Goal: Transaction & Acquisition: Purchase product/service

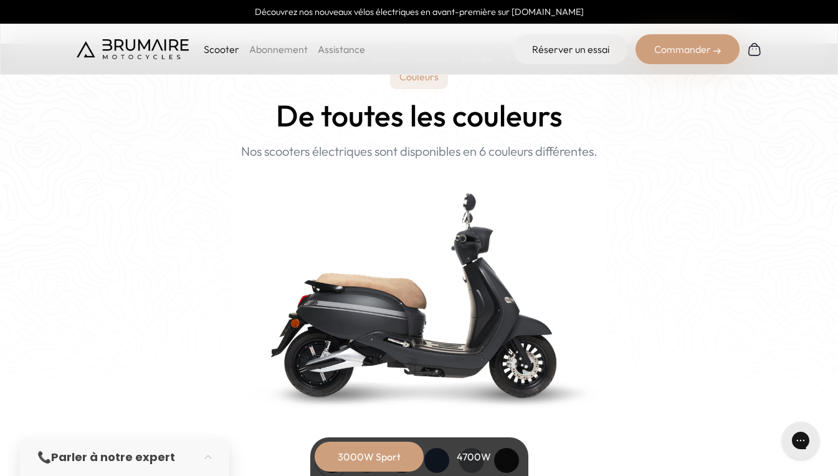
scroll to position [1246, 0]
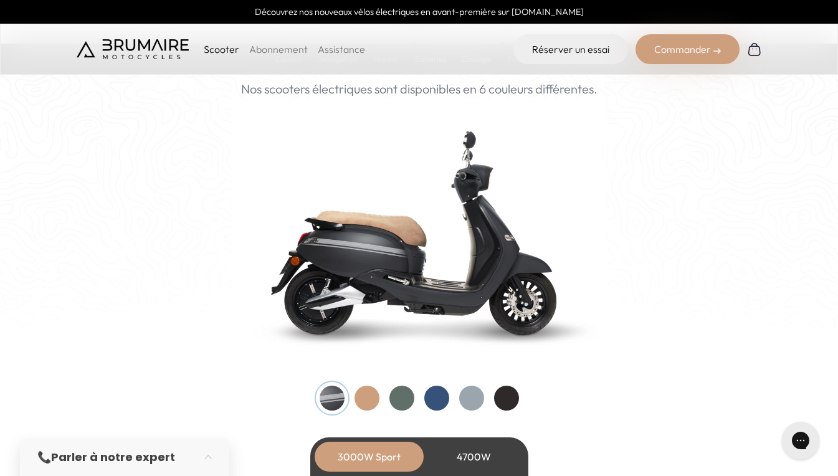
click at [365, 394] on div at bounding box center [366, 398] width 25 height 25
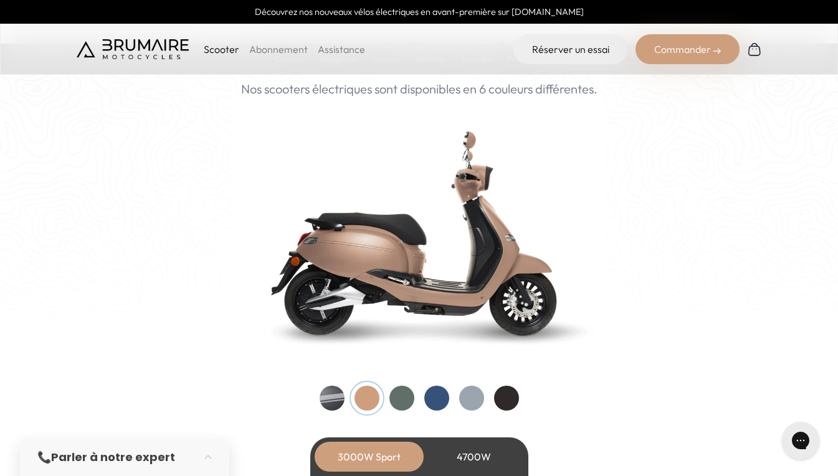
click at [404, 396] on div at bounding box center [401, 398] width 25 height 25
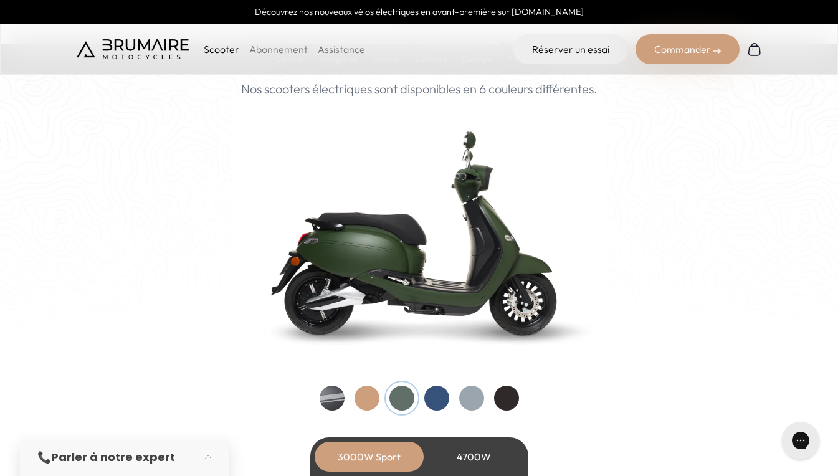
click at [429, 396] on div at bounding box center [436, 398] width 25 height 25
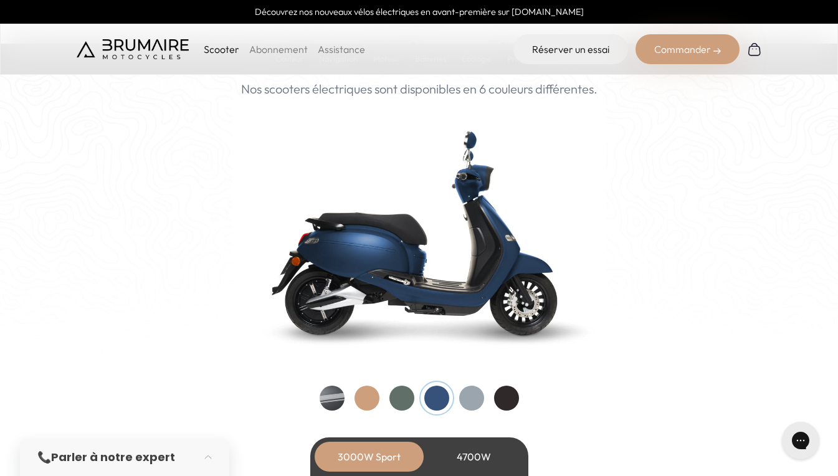
click at [468, 397] on div at bounding box center [471, 398] width 25 height 25
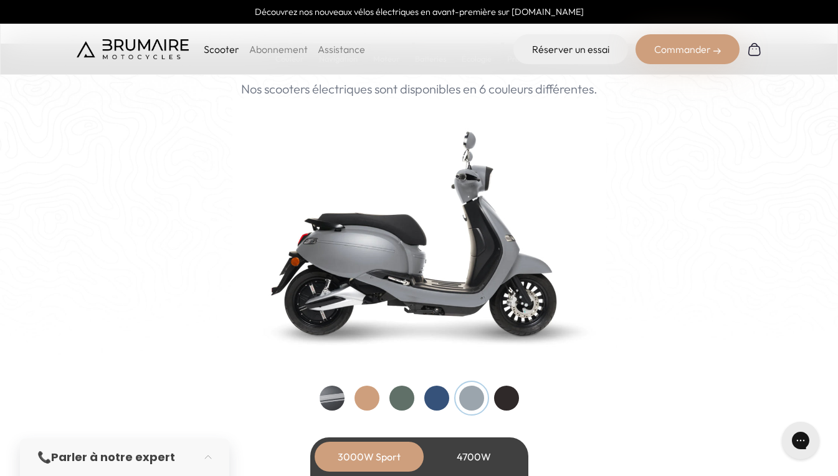
click at [502, 399] on div at bounding box center [506, 398] width 25 height 25
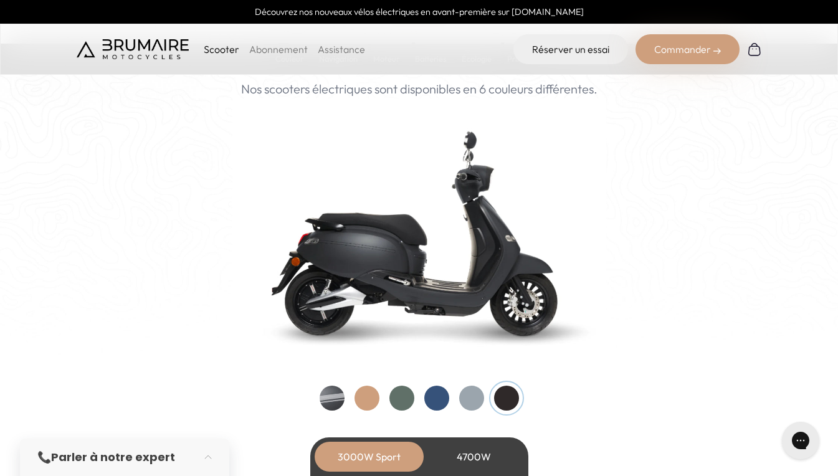
click at [360, 399] on div at bounding box center [366, 398] width 25 height 25
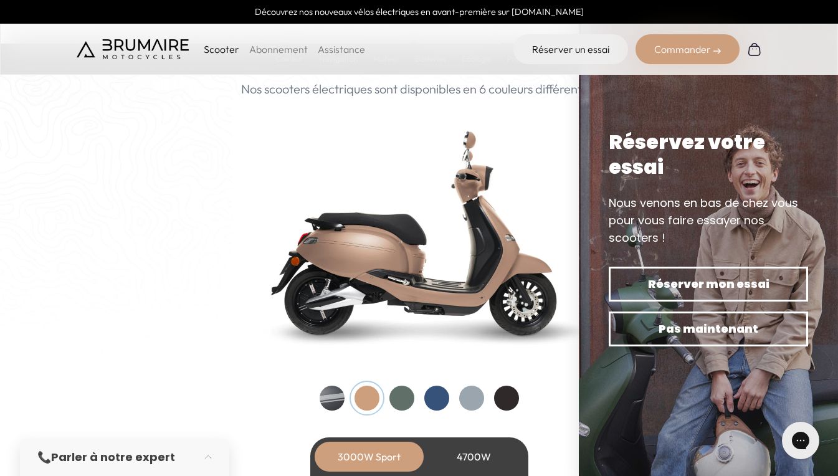
click at [331, 397] on div at bounding box center [332, 398] width 25 height 25
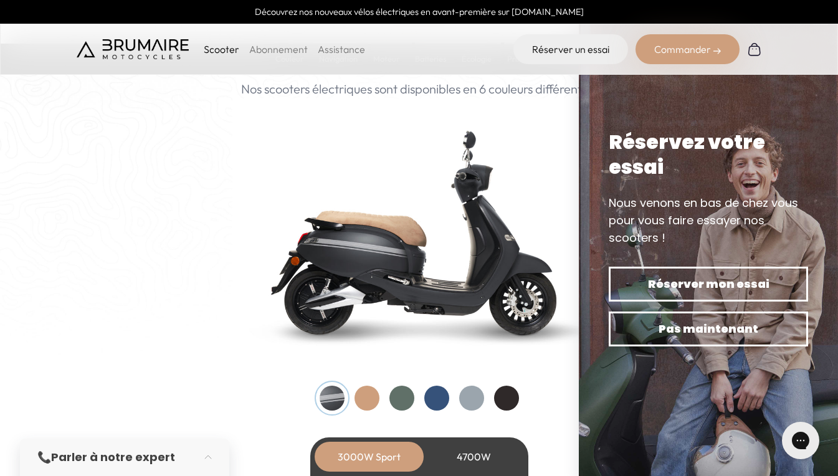
click at [368, 402] on div at bounding box center [366, 398] width 25 height 25
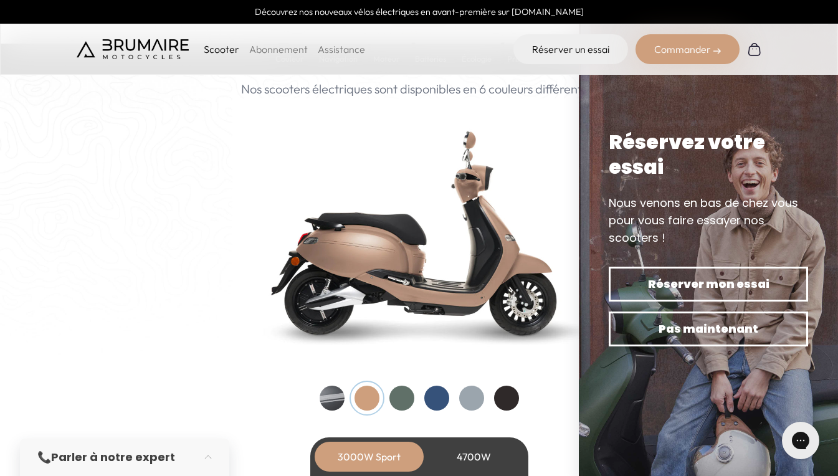
click at [404, 398] on div at bounding box center [401, 398] width 25 height 25
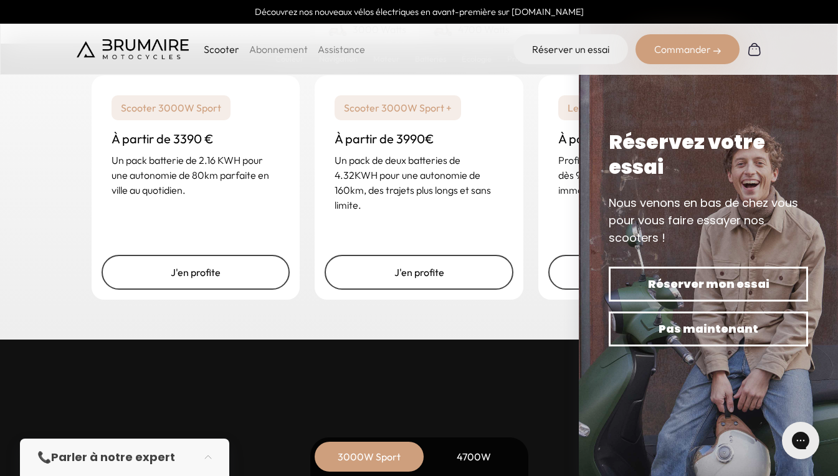
scroll to position [3115, 0]
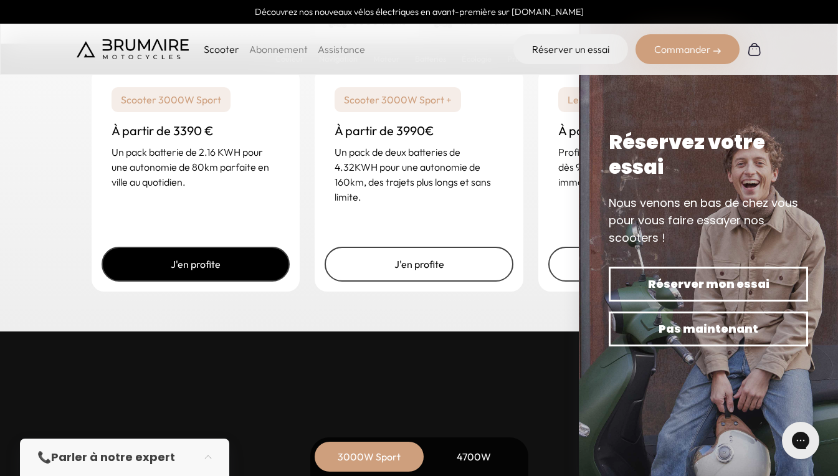
click at [219, 270] on link "J'en profite" at bounding box center [196, 264] width 189 height 35
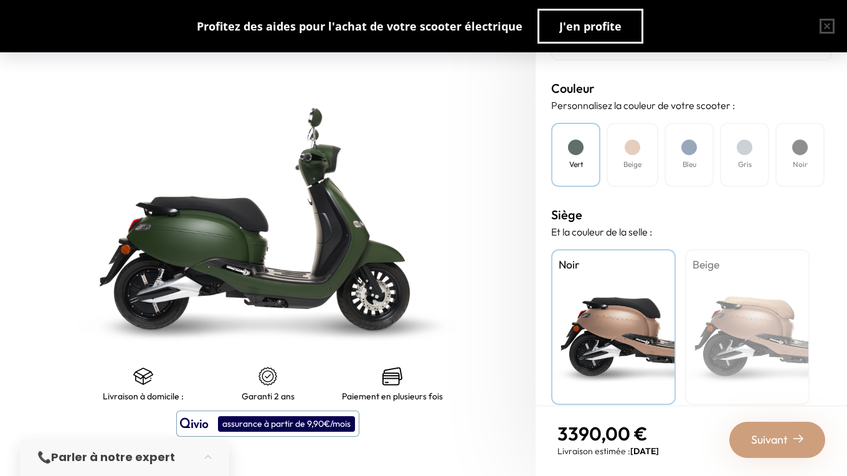
scroll to position [359, 0]
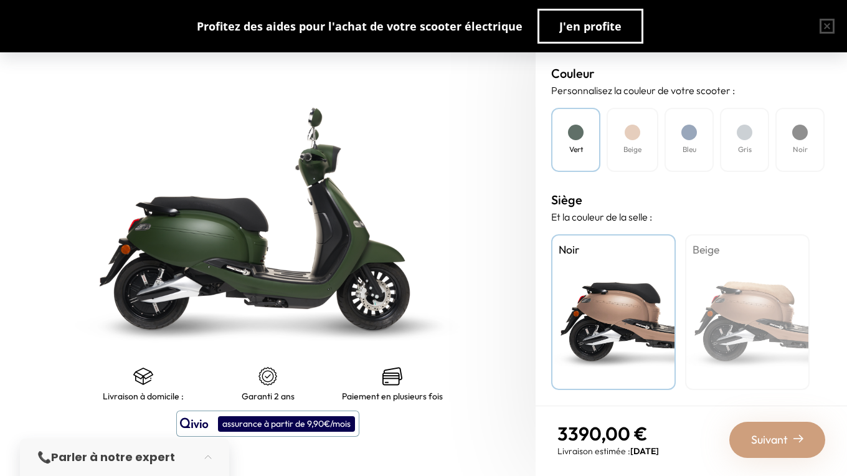
click at [737, 318] on div "Beige" at bounding box center [747, 312] width 125 height 156
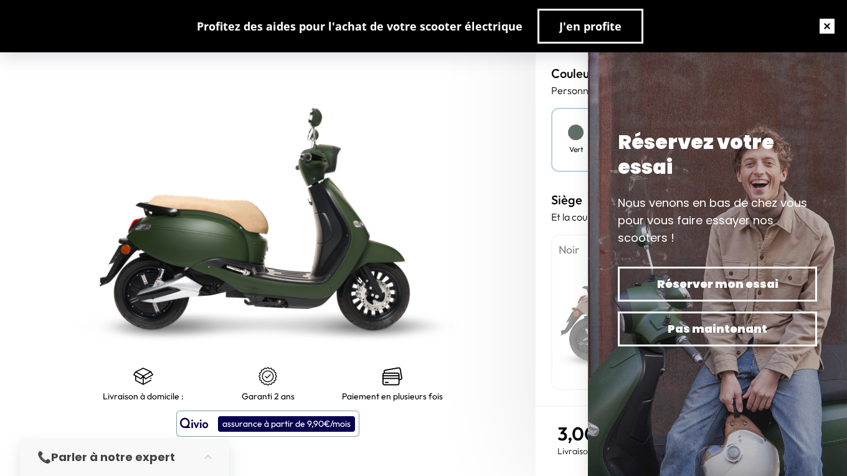
click at [828, 24] on button "button" at bounding box center [827, 26] width 40 height 40
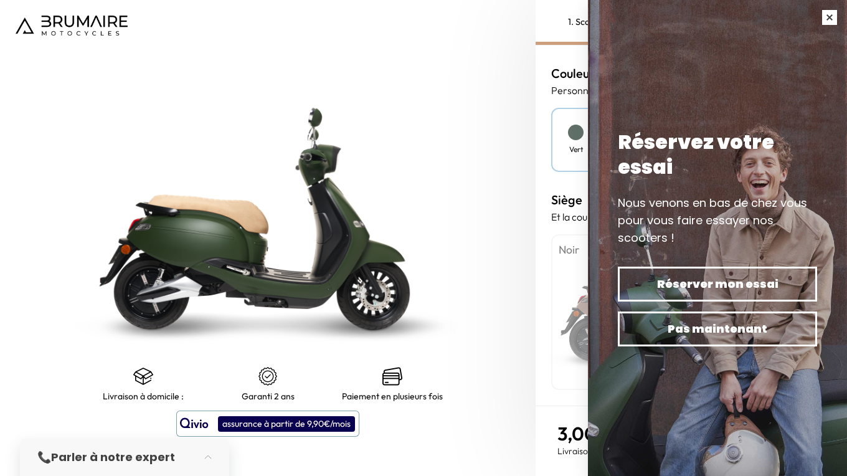
click at [828, 18] on button "button" at bounding box center [829, 17] width 35 height 35
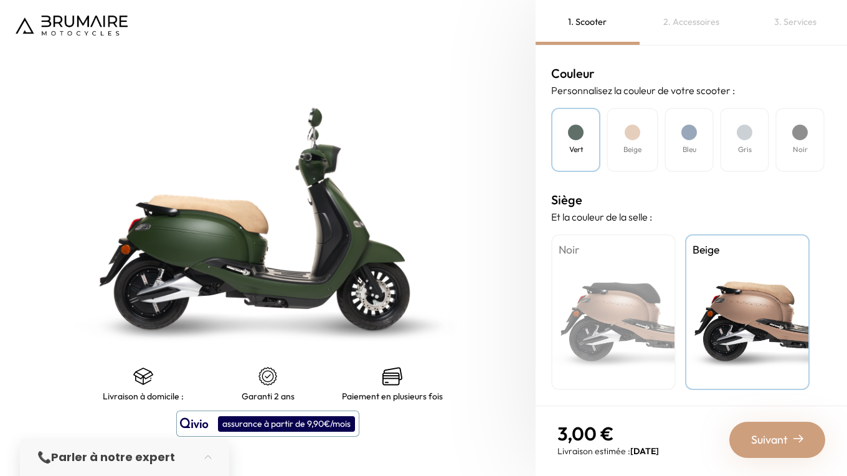
click at [637, 135] on div at bounding box center [633, 133] width 16 height 16
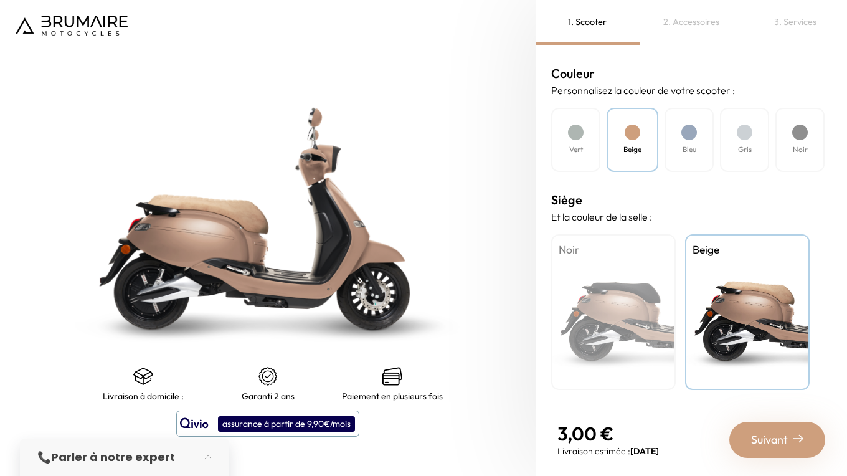
click at [685, 136] on div at bounding box center [689, 133] width 16 height 16
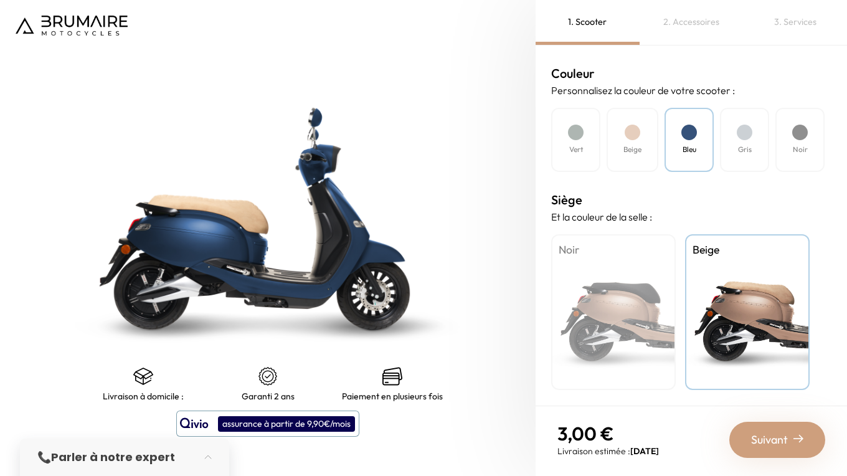
click at [573, 147] on h4 "Vert" at bounding box center [576, 149] width 14 height 11
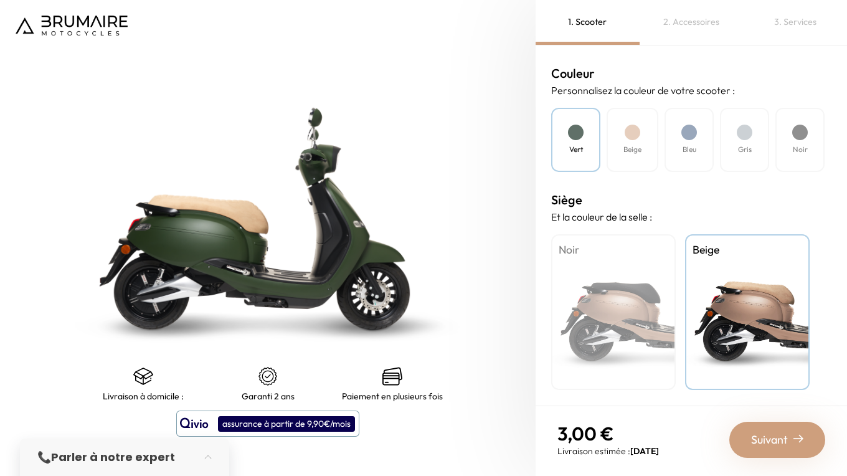
click at [783, 441] on span "Suivant" at bounding box center [769, 439] width 37 height 17
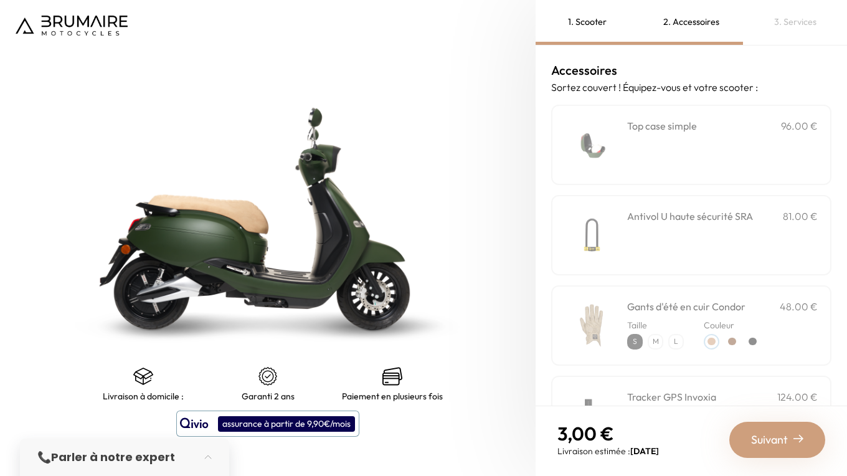
click at [650, 130] on h3 "Top case simple" at bounding box center [662, 125] width 70 height 15
click at [650, 218] on h3 "Antivol U haute sécurité SRA" at bounding box center [690, 216] width 126 height 15
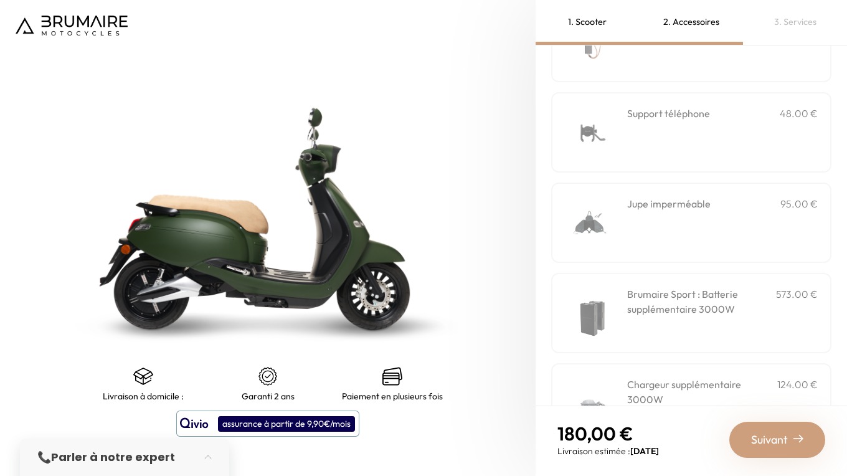
scroll to position [427, 0]
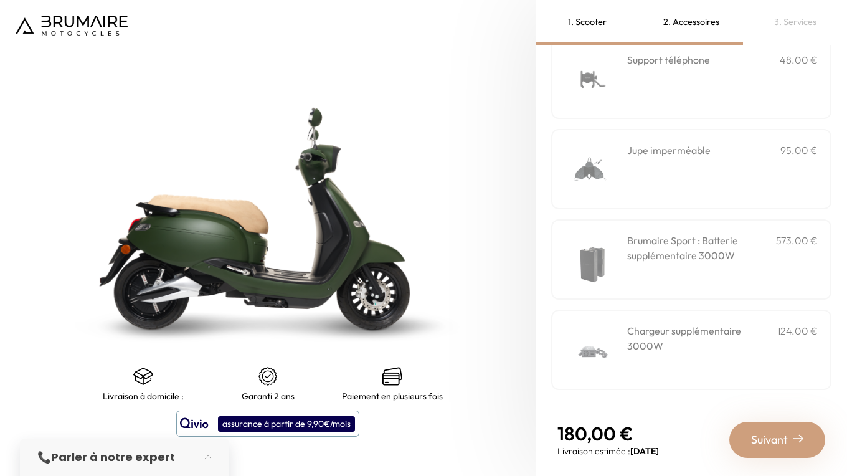
click at [773, 440] on span "Suivant" at bounding box center [769, 439] width 37 height 17
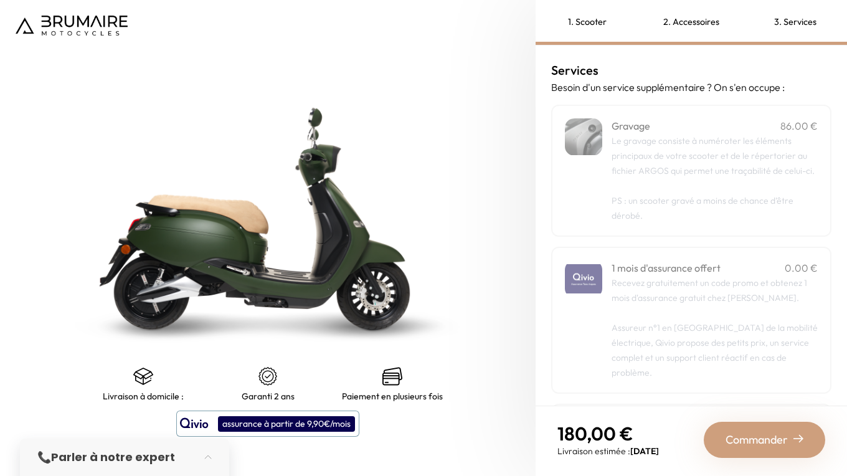
click at [678, 141] on span "Le gravage consiste à numéroter les éléments principaux de votre scooter et de …" at bounding box center [713, 155] width 203 height 41
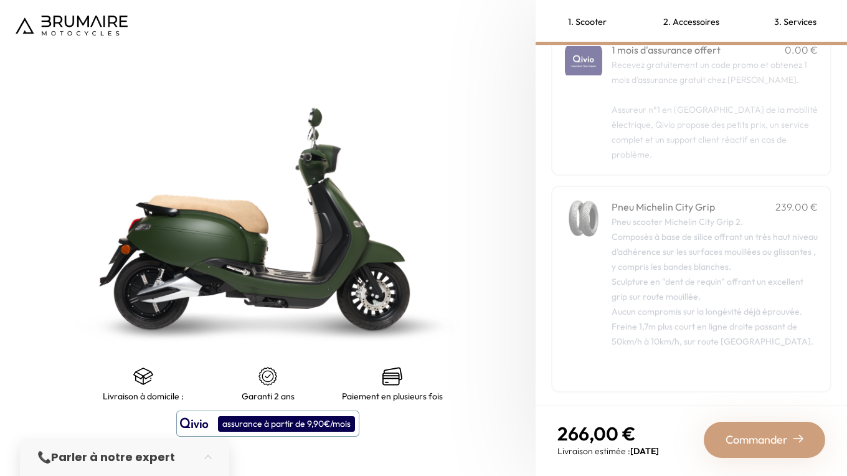
scroll to position [221, 0]
click at [764, 440] on span "Commander" at bounding box center [757, 439] width 62 height 17
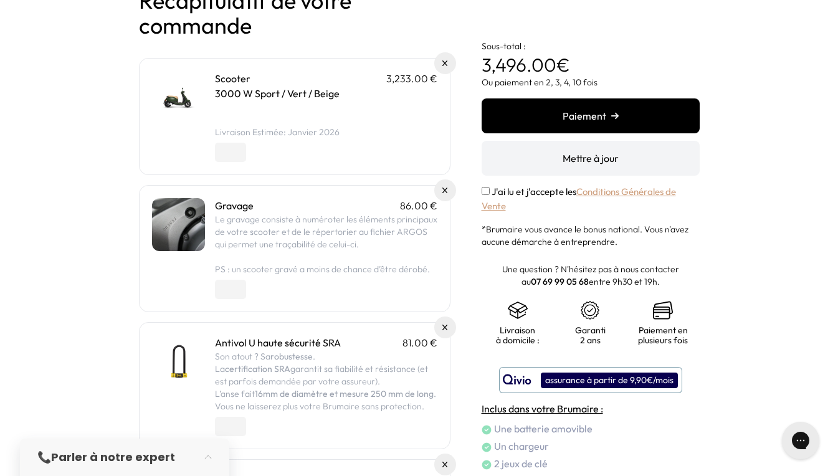
scroll to position [39, 0]
